Goal: Task Accomplishment & Management: Complete application form

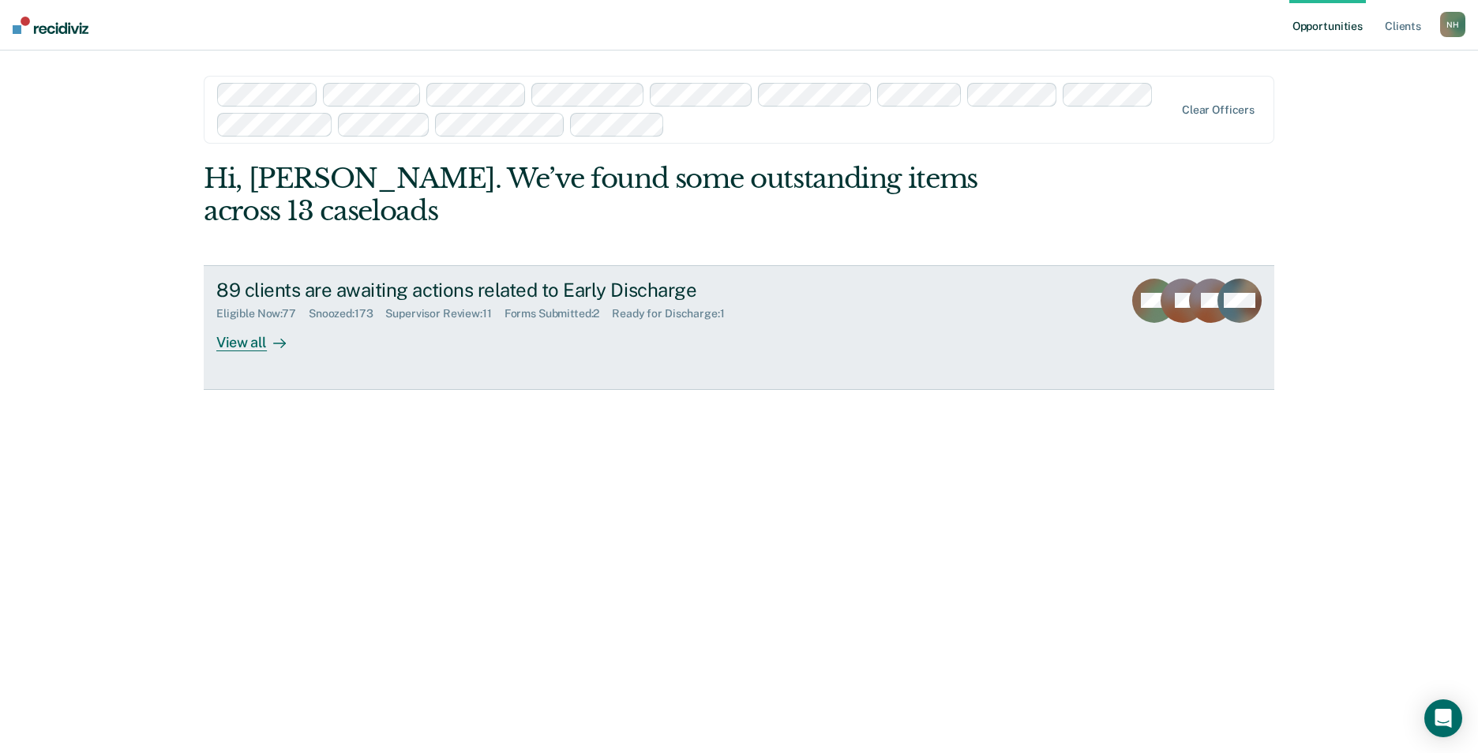
click at [236, 340] on div "View all" at bounding box center [260, 335] width 88 height 31
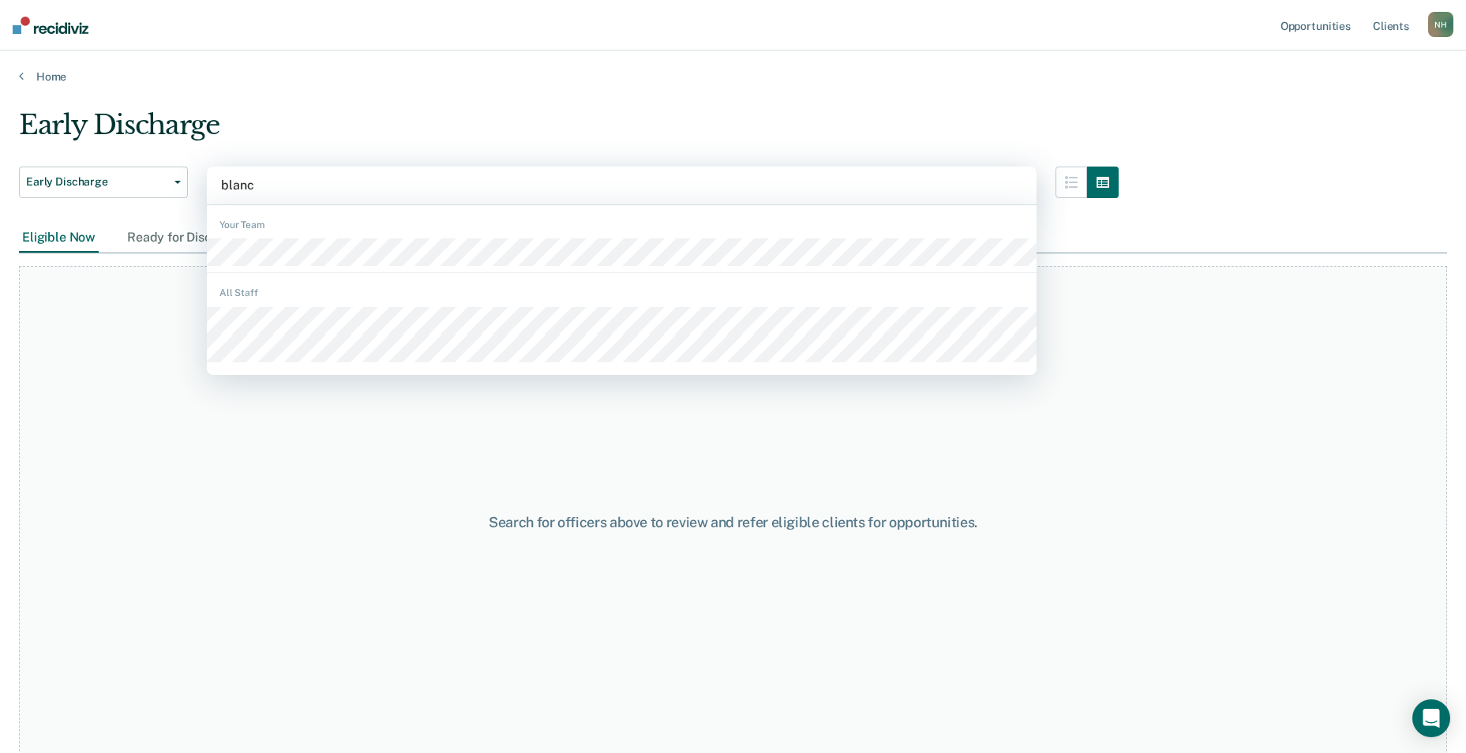
type input "[PERSON_NAME]"
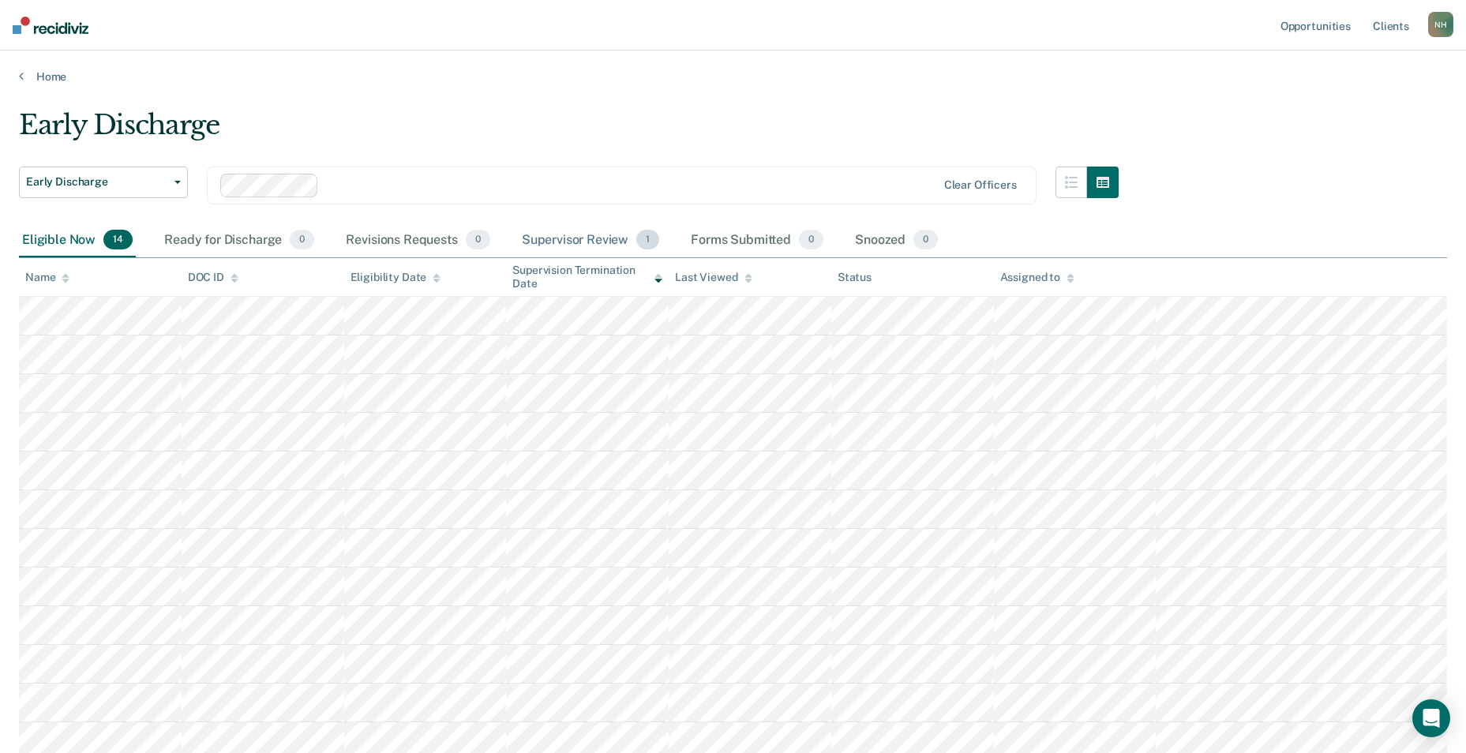
click at [595, 238] on div "Supervisor Review 1" at bounding box center [591, 240] width 144 height 35
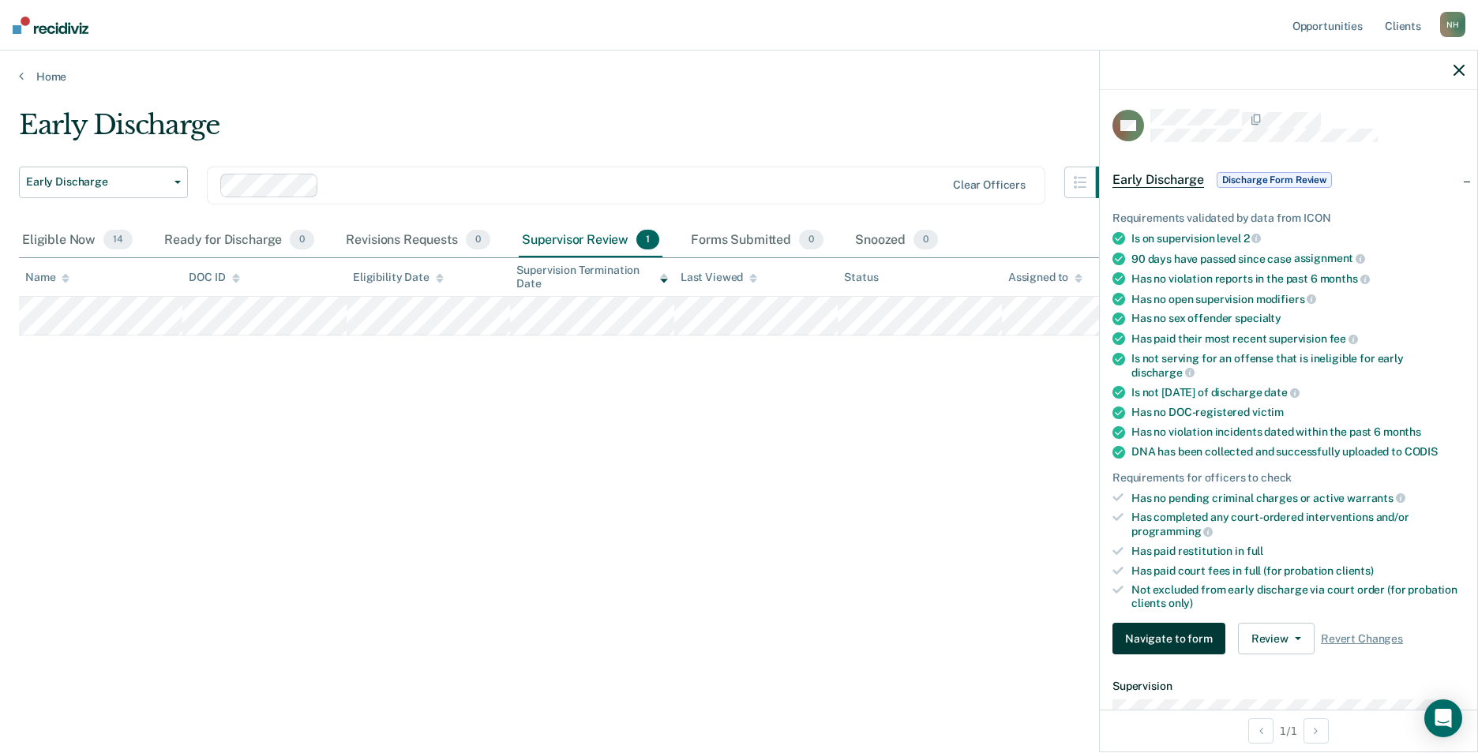
click at [1199, 640] on button "Navigate to form" at bounding box center [1168, 639] width 113 height 32
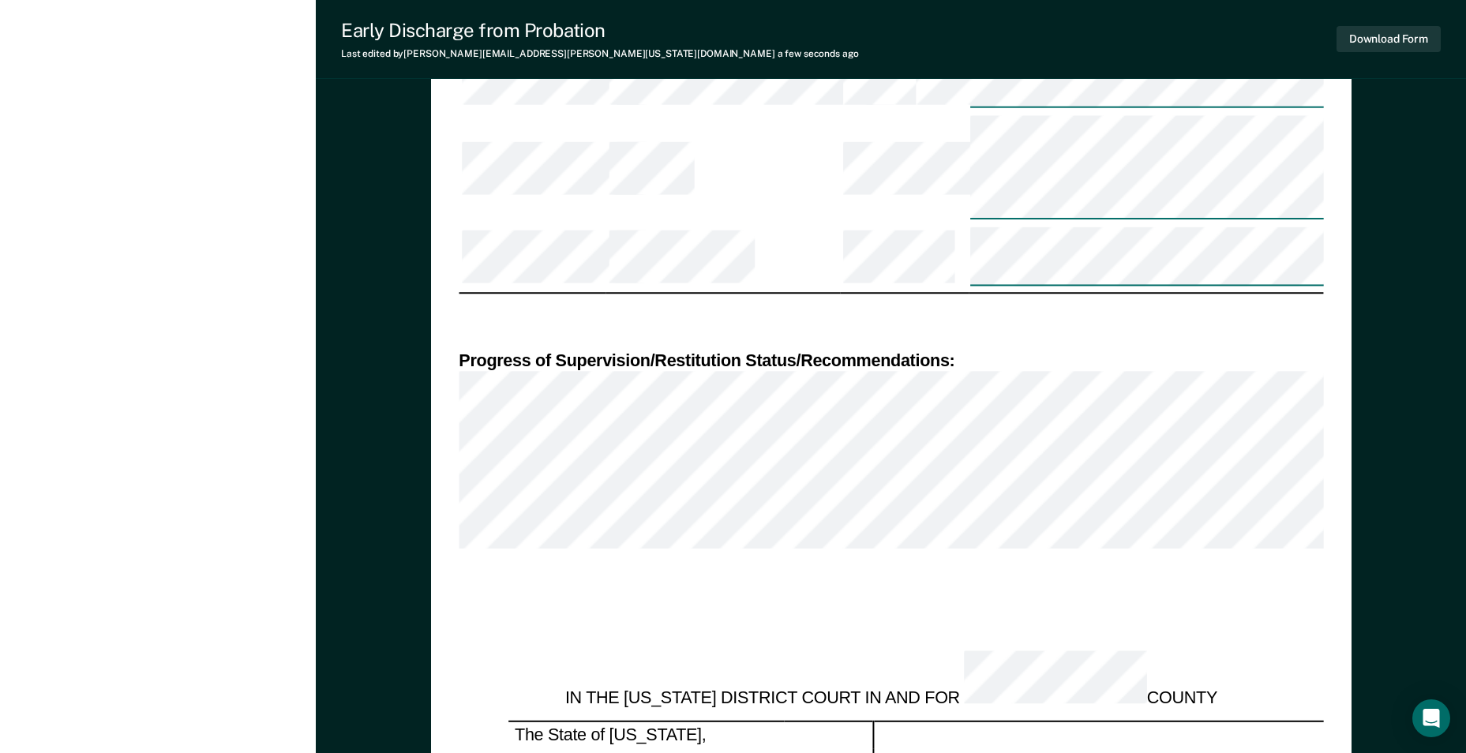
scroll to position [1963, 0]
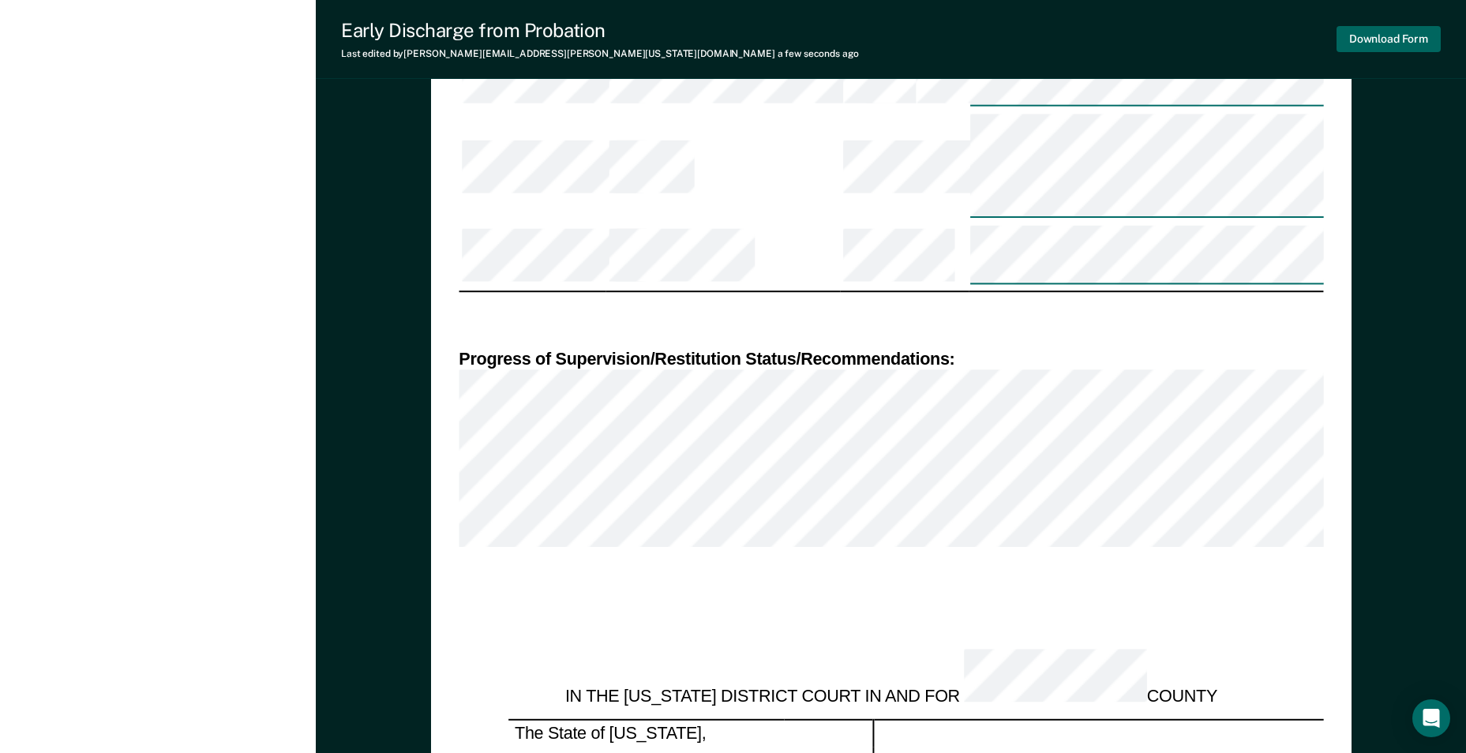
click at [1382, 40] on button "Download Form" at bounding box center [1388, 39] width 104 height 26
type textarea "x"
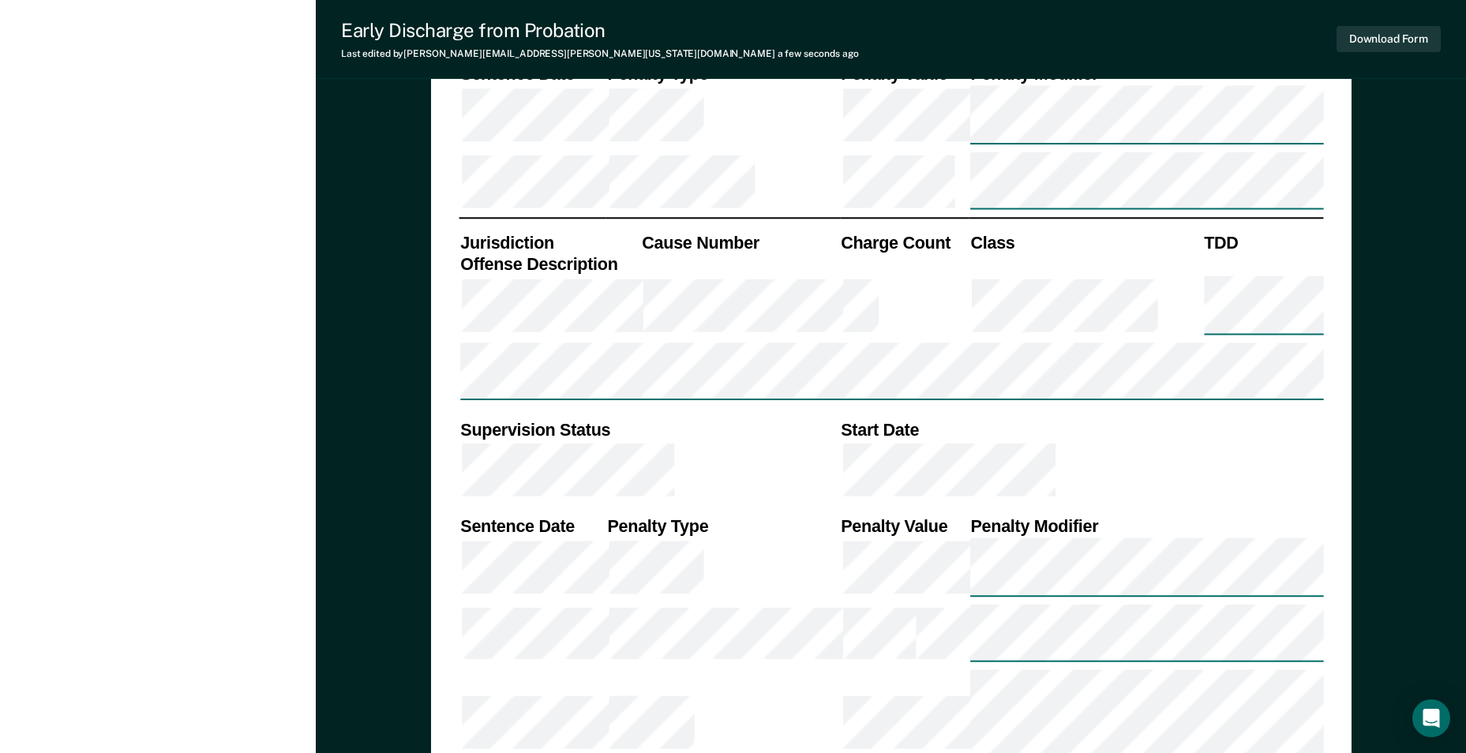
scroll to position [1253, 0]
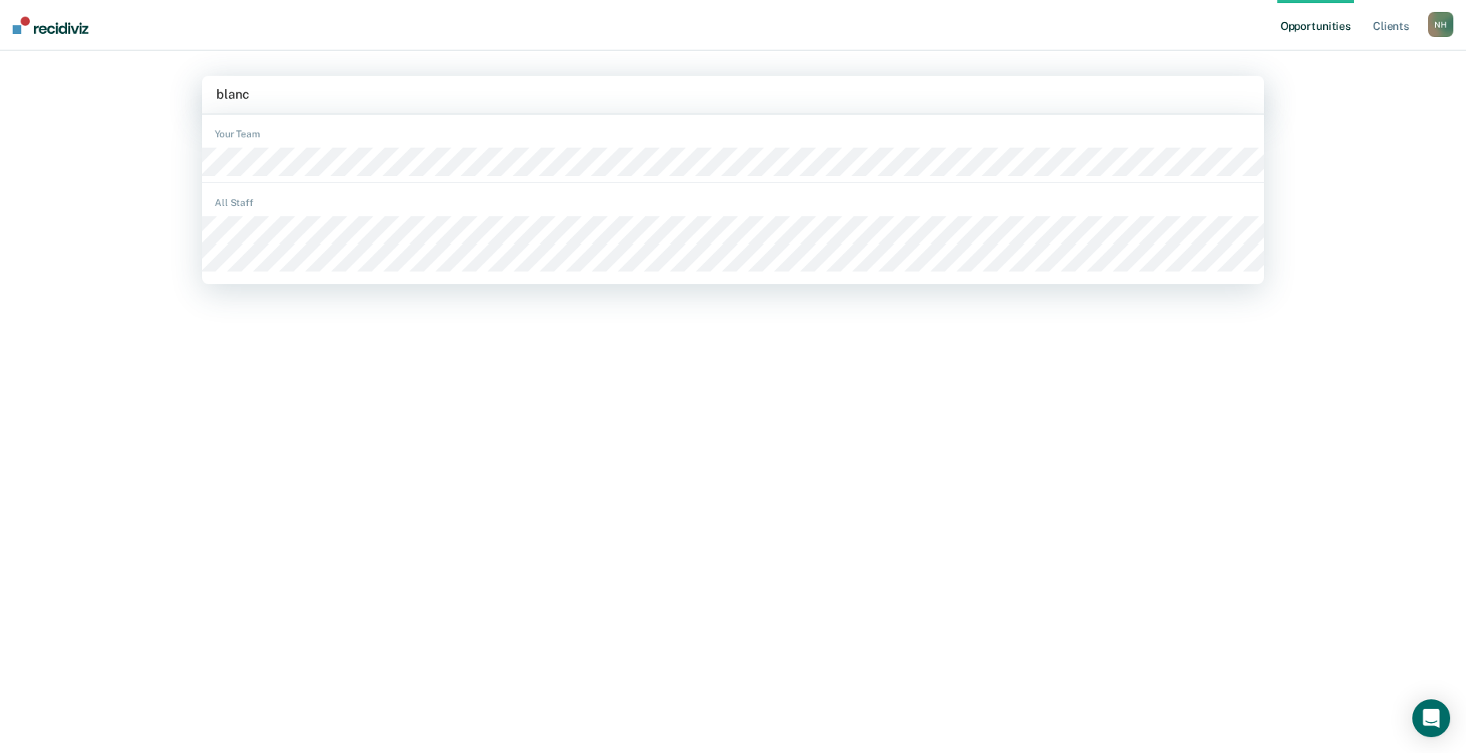
type input "[PERSON_NAME]"
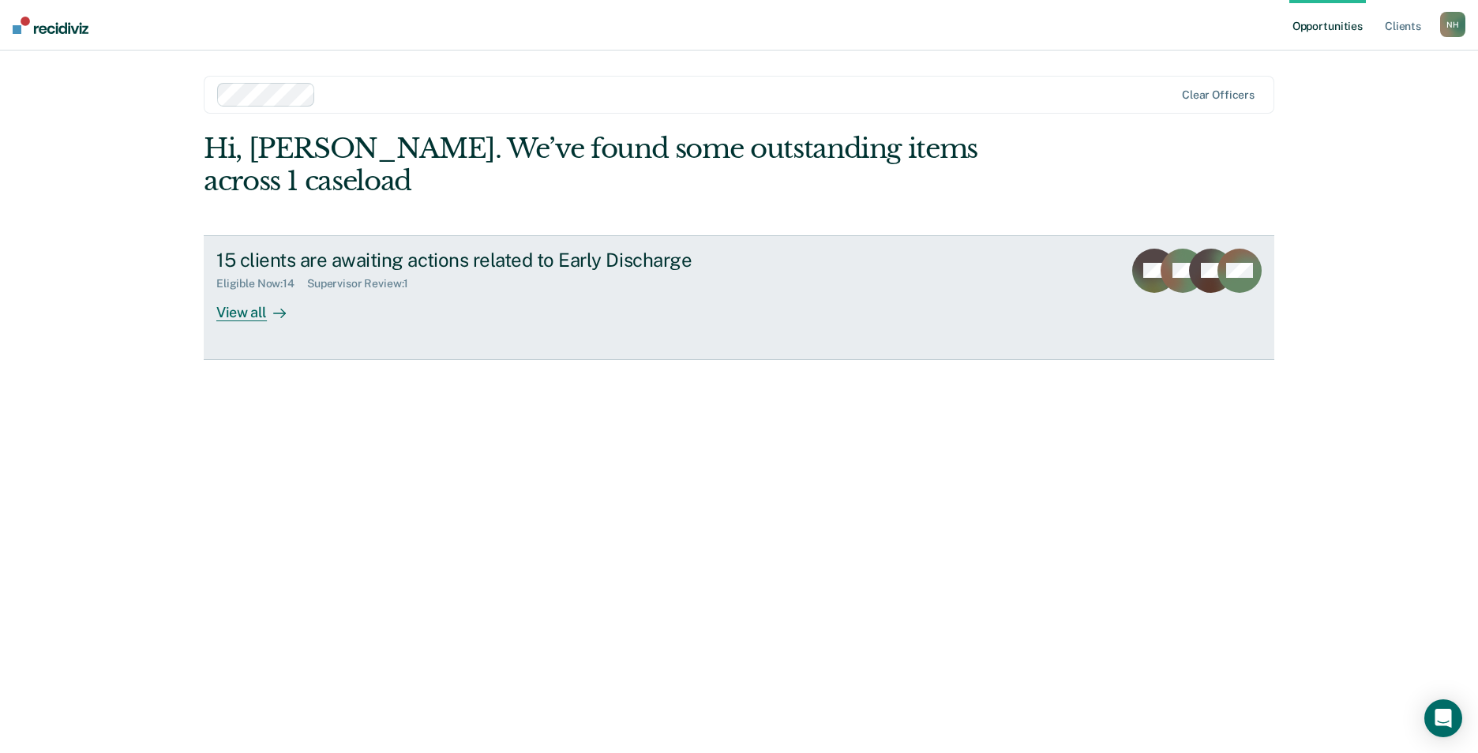
click at [240, 291] on div "View all" at bounding box center [260, 306] width 88 height 31
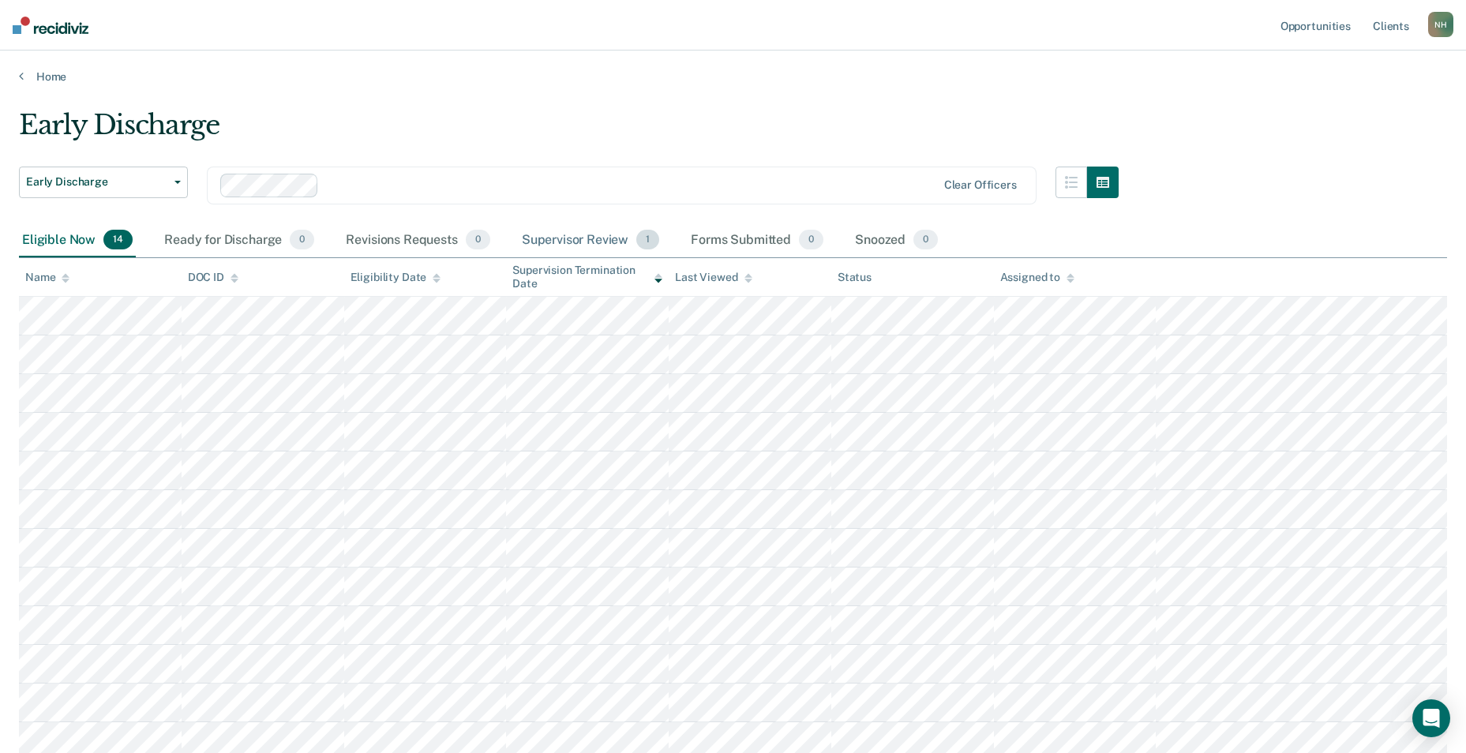
click at [544, 237] on div "Supervisor Review 1" at bounding box center [591, 240] width 144 height 35
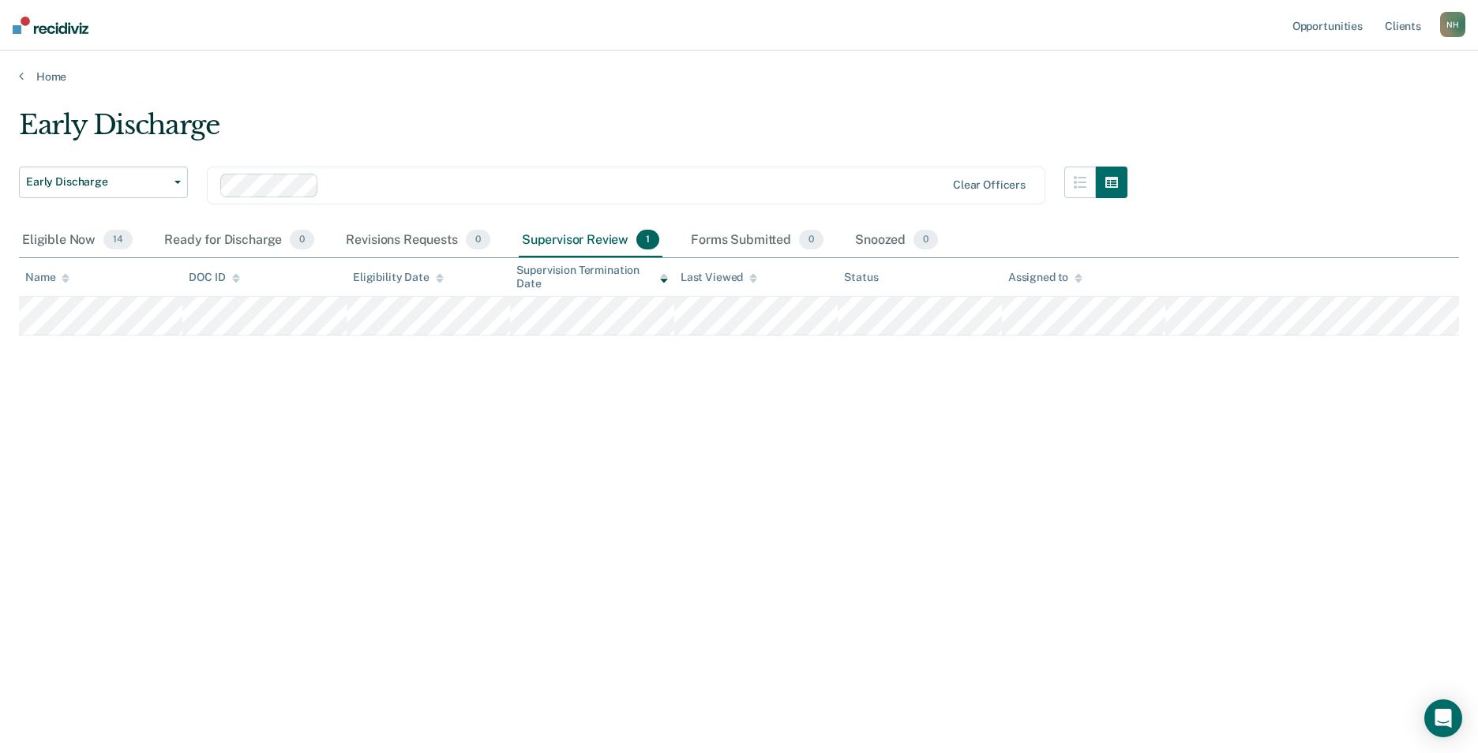
click at [796, 466] on div "Early Discharge Early Discharge Early Discharge Clear officers Eligible Now 14 …" at bounding box center [739, 372] width 1440 height 526
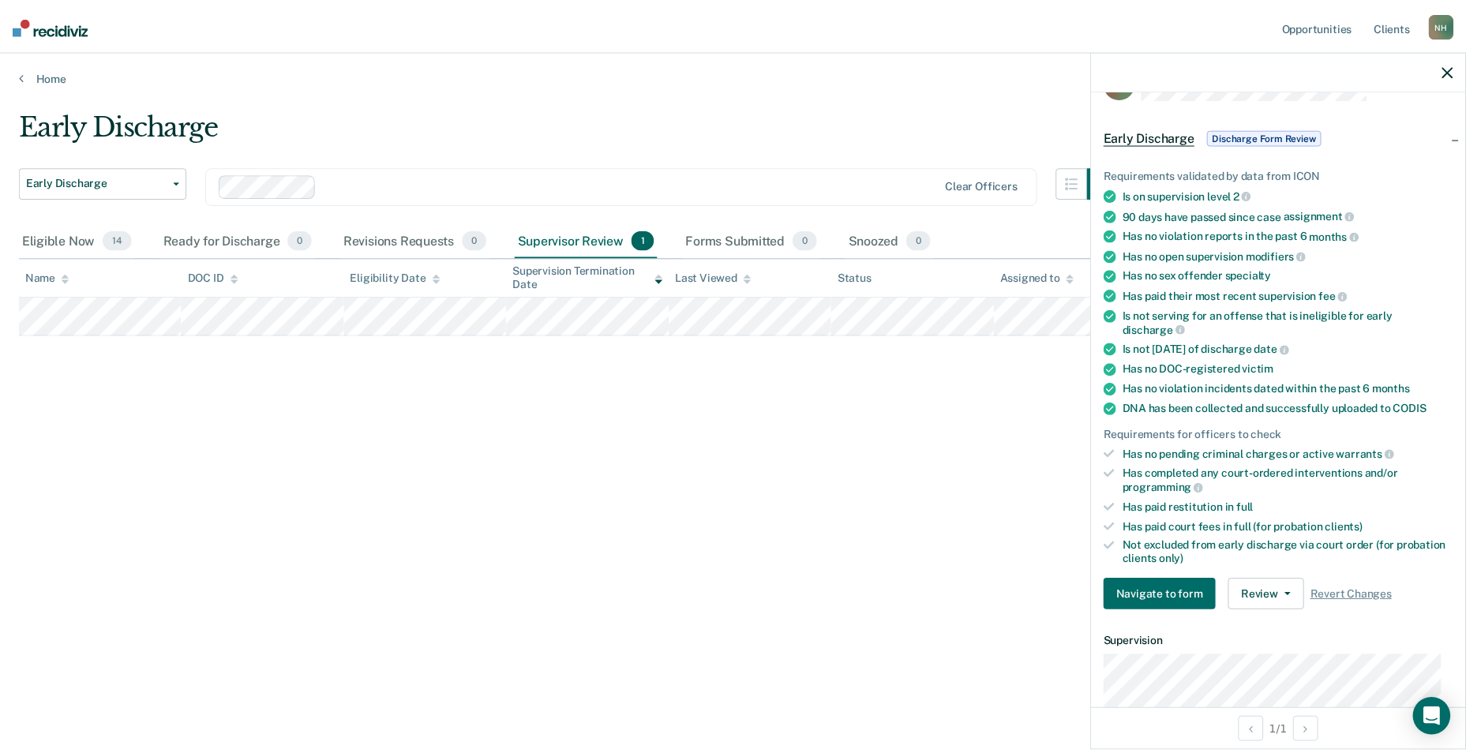
scroll to position [79, 0]
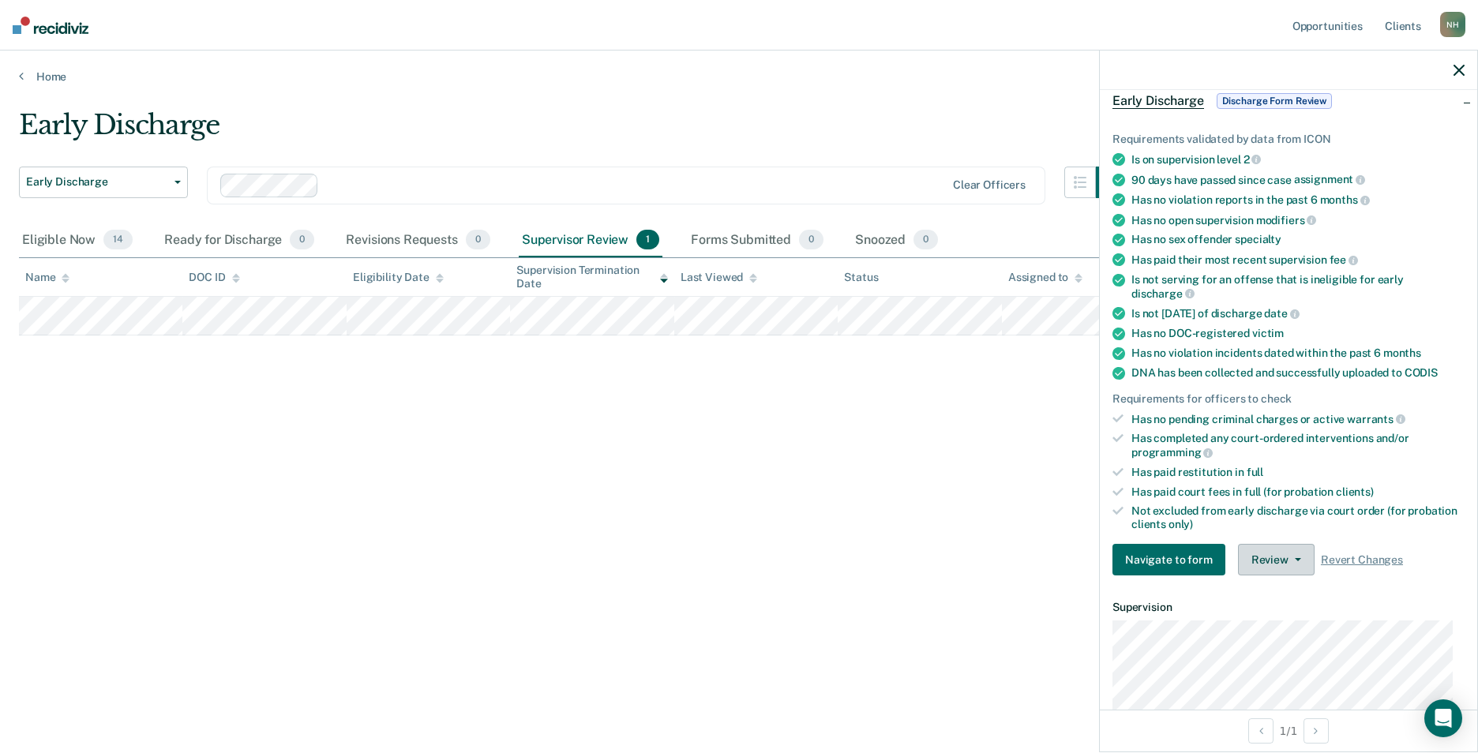
click at [1283, 548] on button "Review" at bounding box center [1276, 560] width 77 height 32
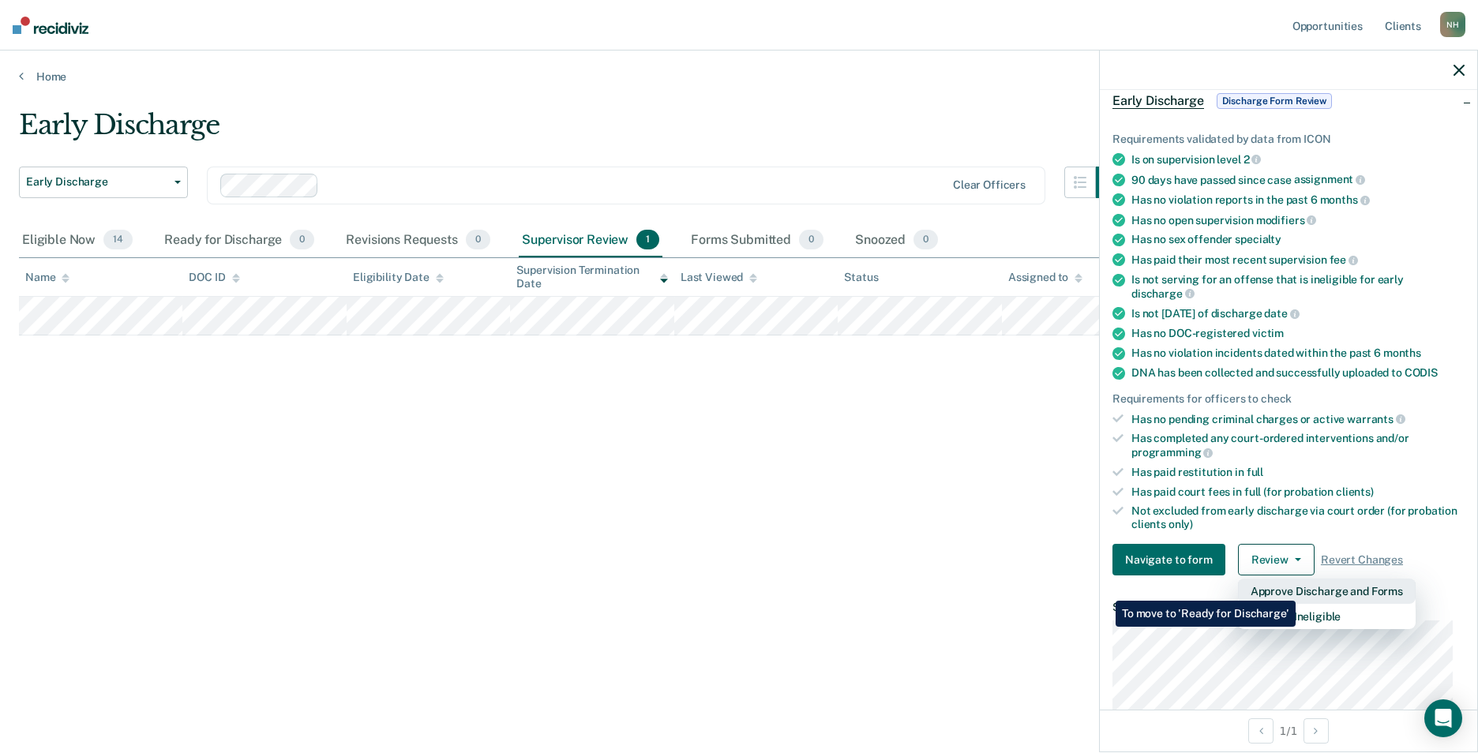
click at [1295, 589] on button "Approve Discharge and Forms" at bounding box center [1327, 591] width 178 height 25
